Goal: Task Accomplishment & Management: Manage account settings

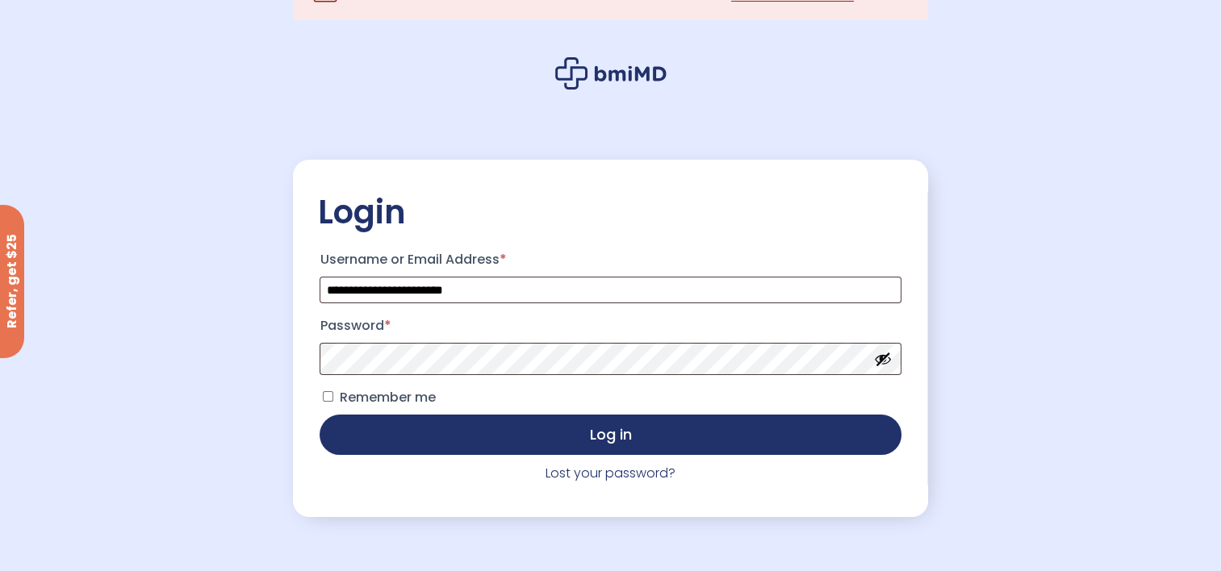
scroll to position [81, 0]
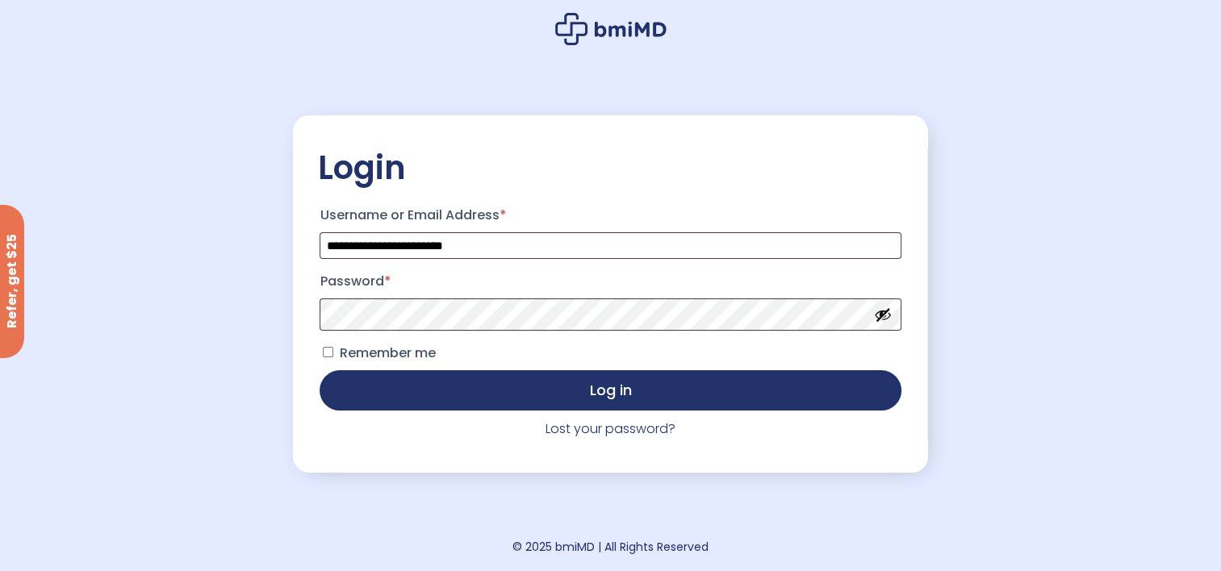
click at [882, 318] on button "Show password" at bounding box center [883, 315] width 18 height 18
click at [366, 349] on span "Remember me" at bounding box center [387, 353] width 96 height 19
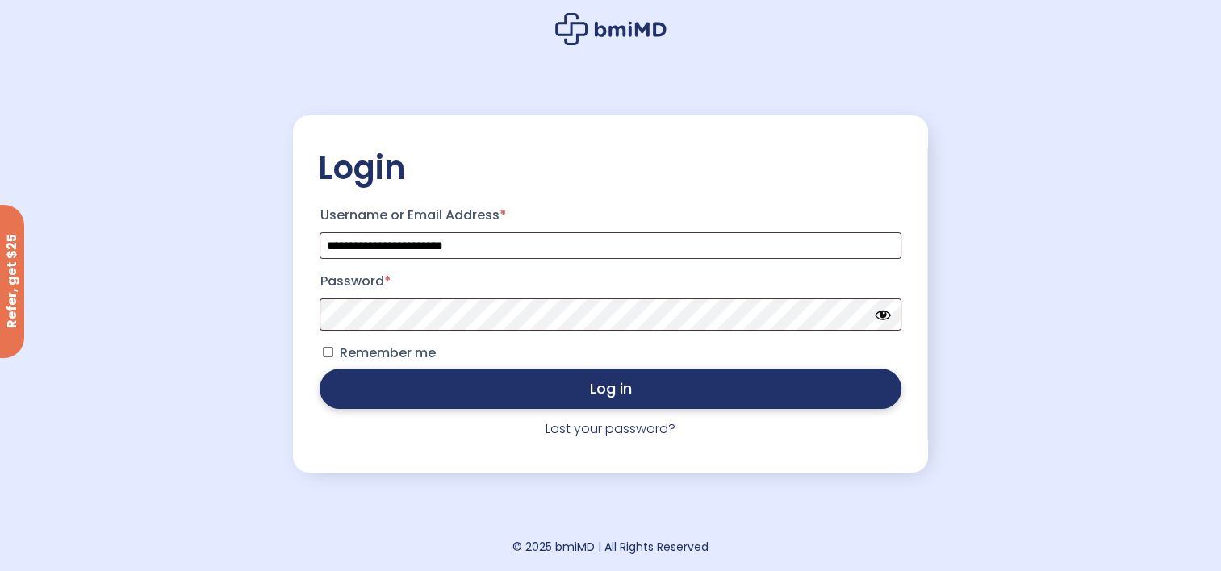
click at [562, 387] on button "Log in" at bounding box center [610, 389] width 581 height 40
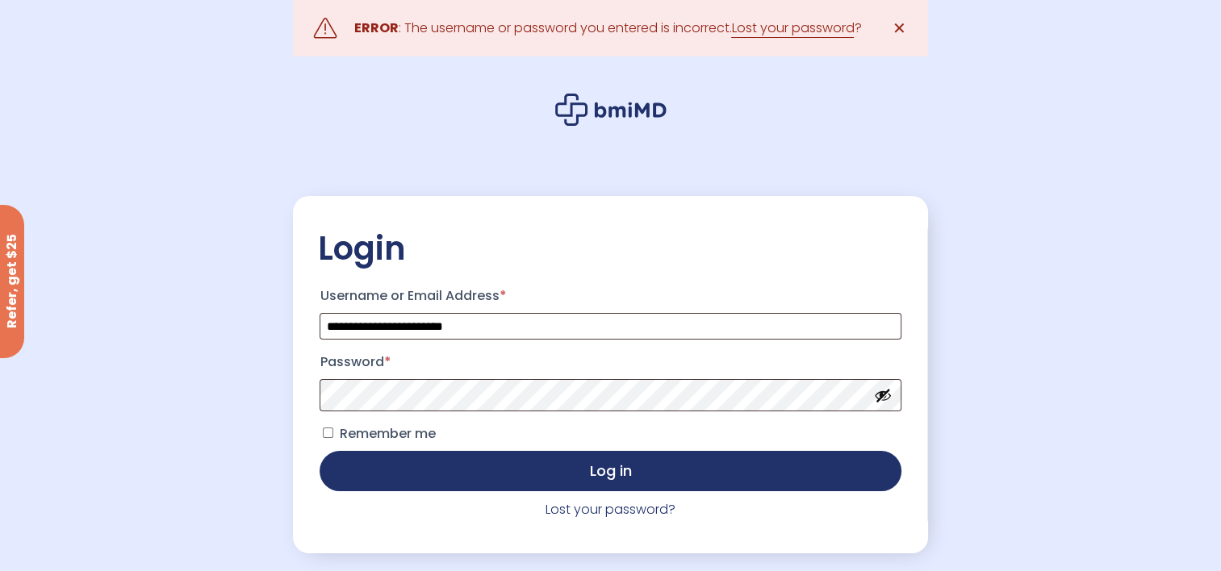
click at [761, 28] on link "Lost your password" at bounding box center [792, 28] width 123 height 19
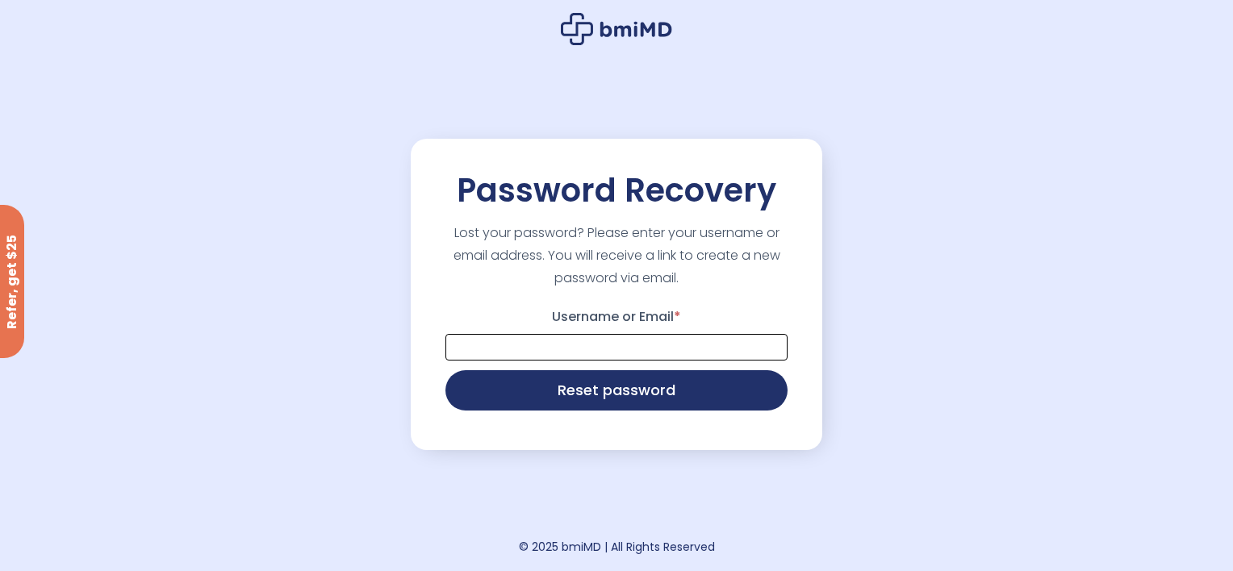
click at [524, 343] on input "Username or Email *" at bounding box center [616, 347] width 342 height 27
click at [567, 352] on input "Username or Email *" at bounding box center [616, 347] width 342 height 27
type input "*"
type input "**********"
click at [445, 370] on button "Reset password" at bounding box center [616, 390] width 342 height 40
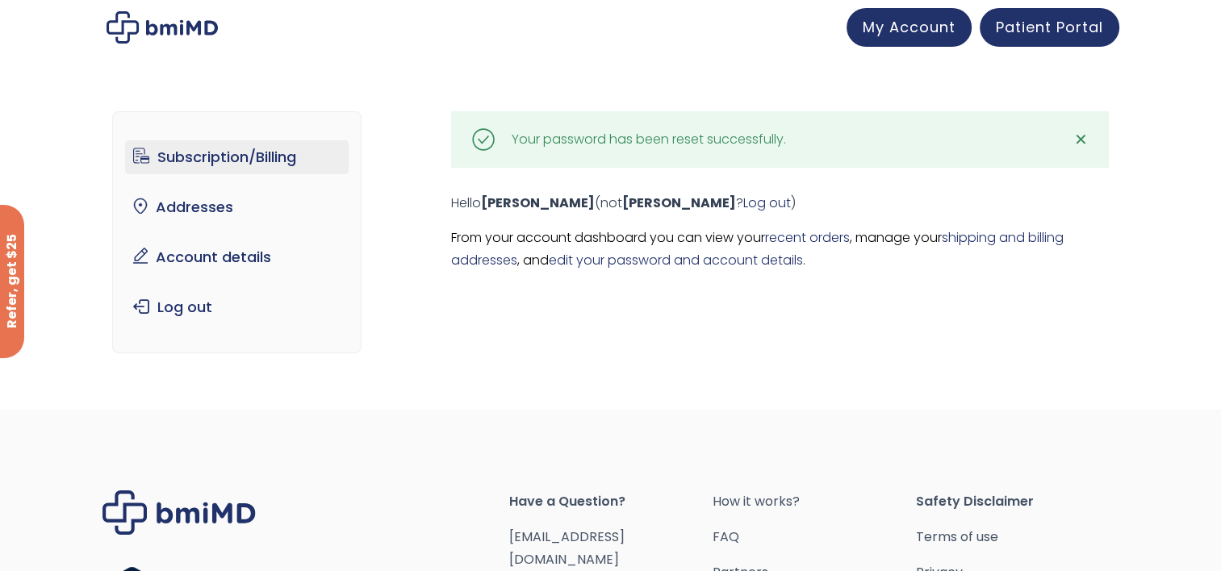
click at [258, 161] on link "Subscription/Billing" at bounding box center [237, 157] width 224 height 34
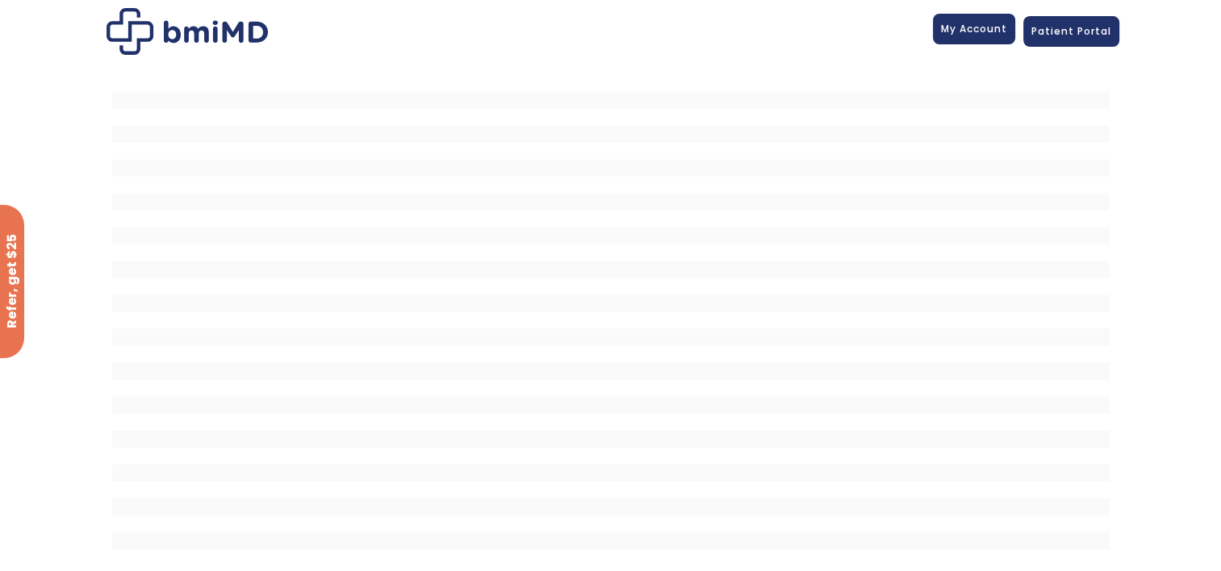
click at [974, 27] on span "My Account" at bounding box center [974, 29] width 66 height 14
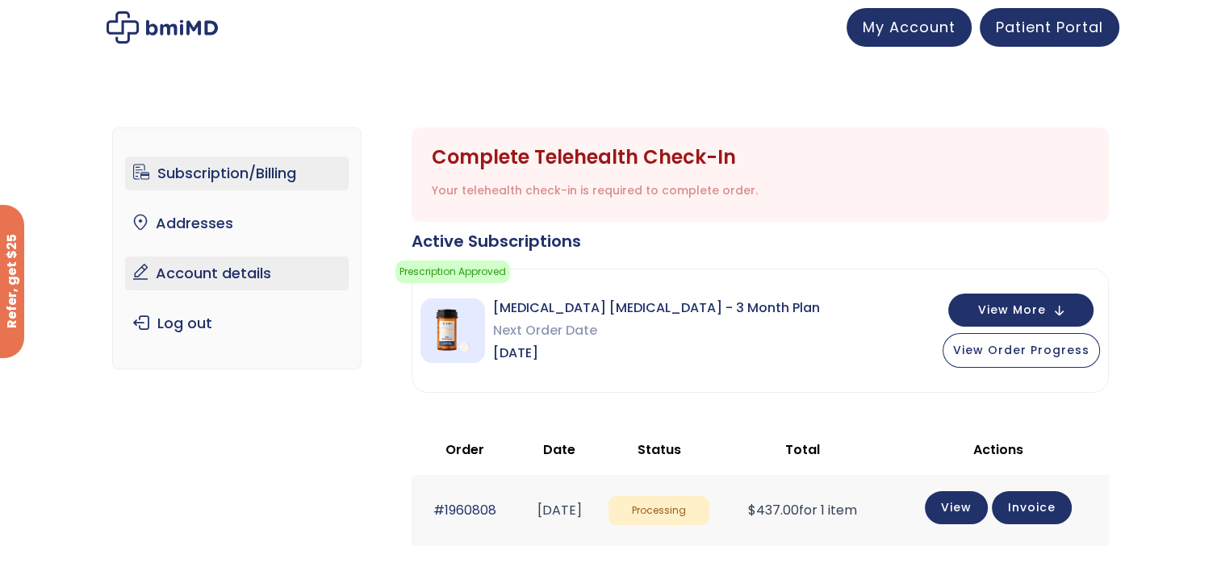
click at [213, 269] on link "Account details" at bounding box center [237, 274] width 224 height 34
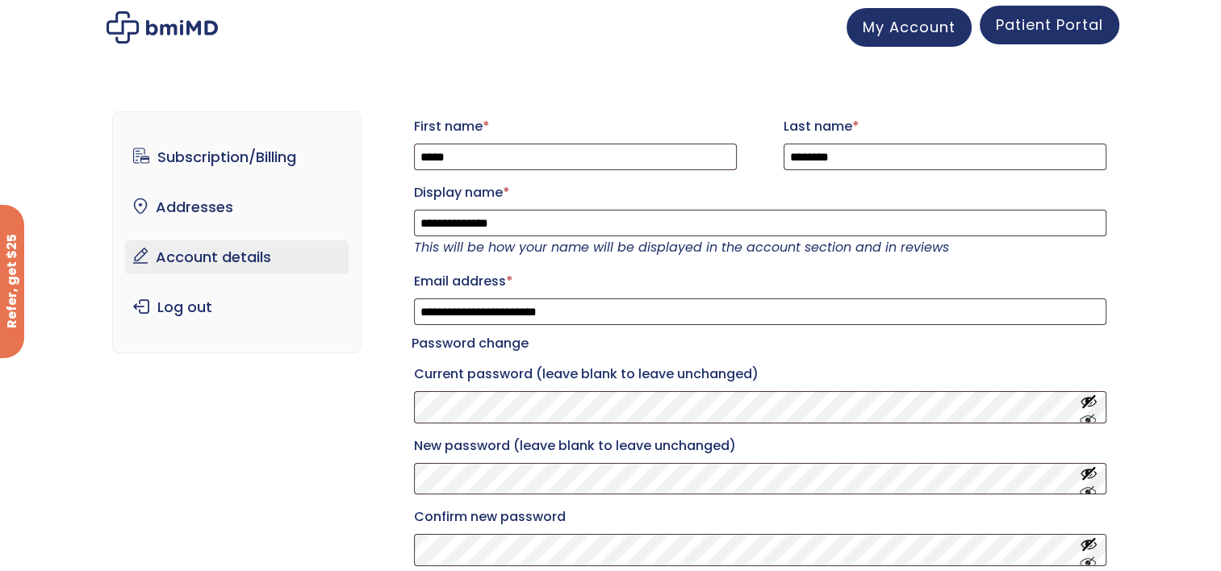
click at [1051, 28] on span "Patient Portal" at bounding box center [1049, 25] width 107 height 20
